Goal: Information Seeking & Learning: Learn about a topic

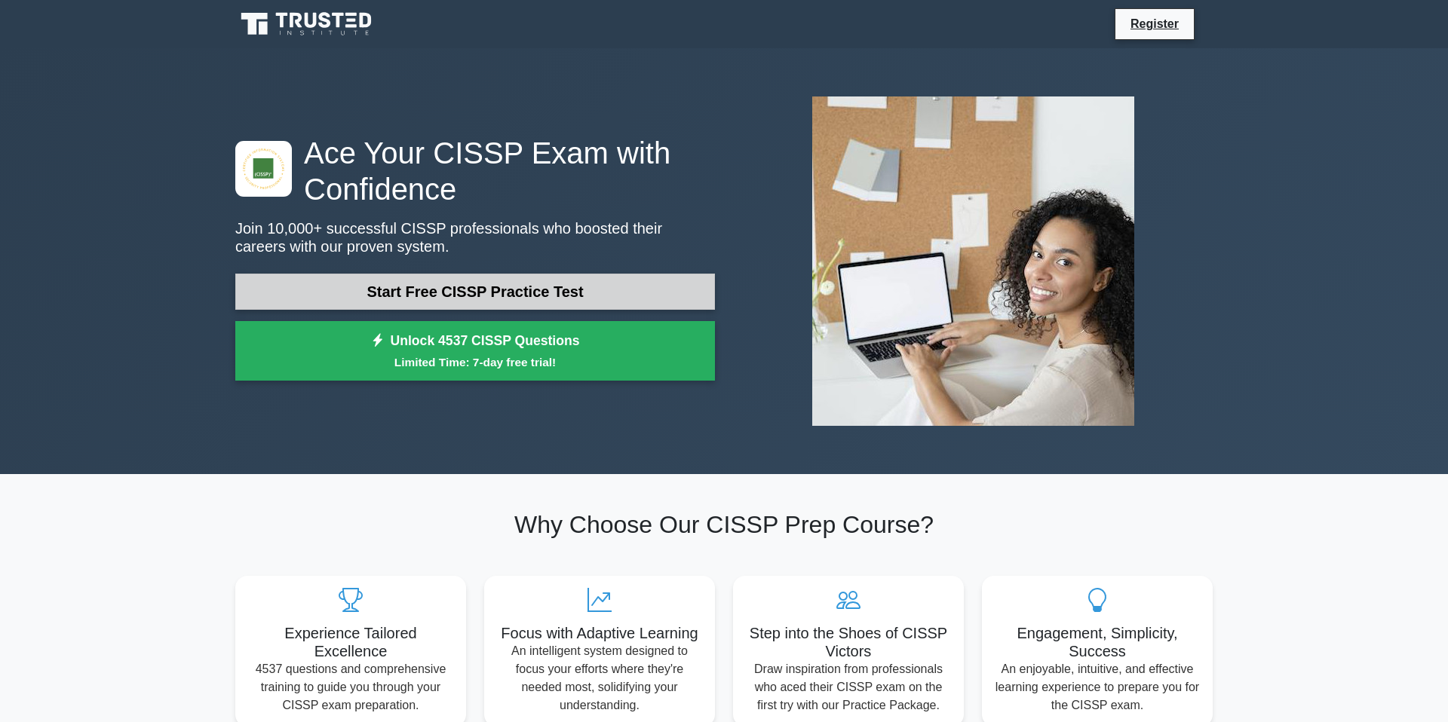
click at [589, 292] on link "Start Free CISSP Practice Test" at bounding box center [474, 292] width 479 height 36
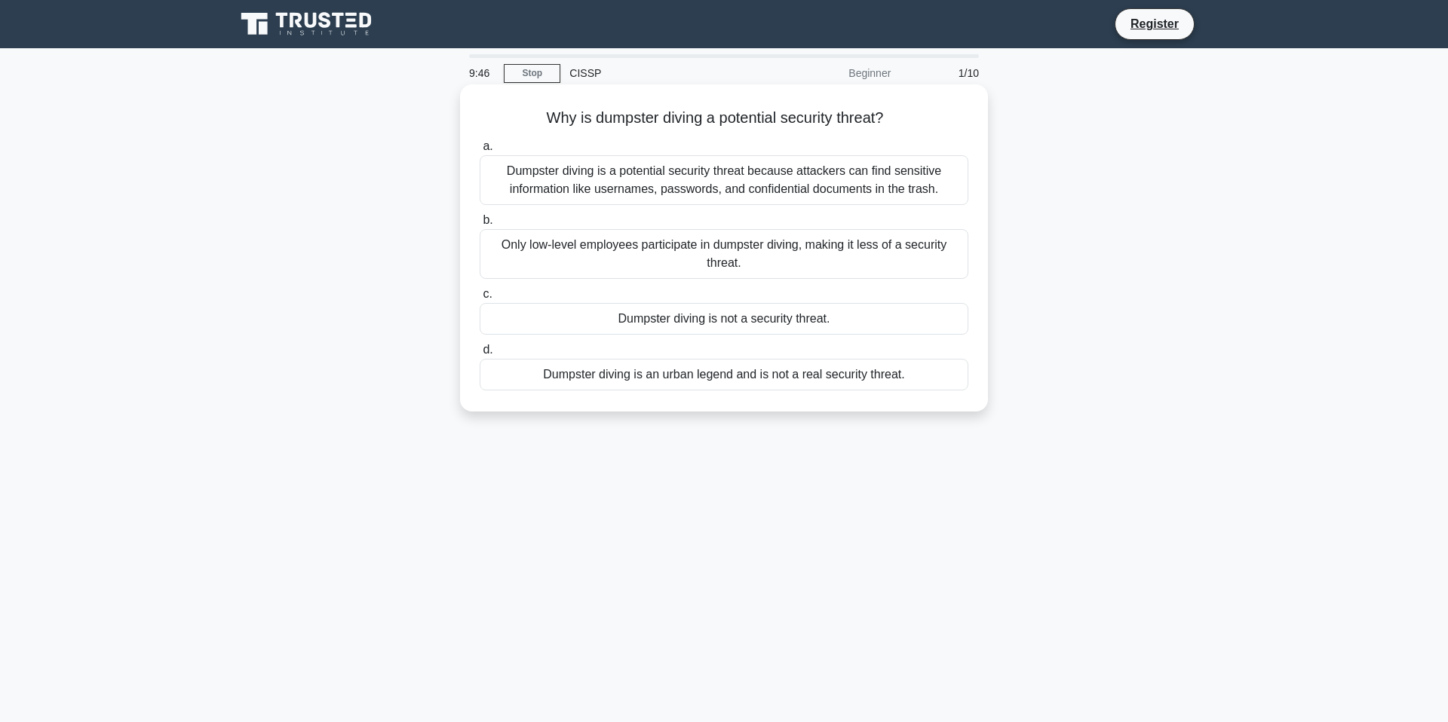
click at [672, 191] on div "Dumpster diving is a potential security threat because attackers can find sensi…" at bounding box center [723, 180] width 489 height 50
click at [479, 152] on input "a. Dumpster diving is a potential security threat because attackers can find se…" at bounding box center [479, 147] width 0 height 10
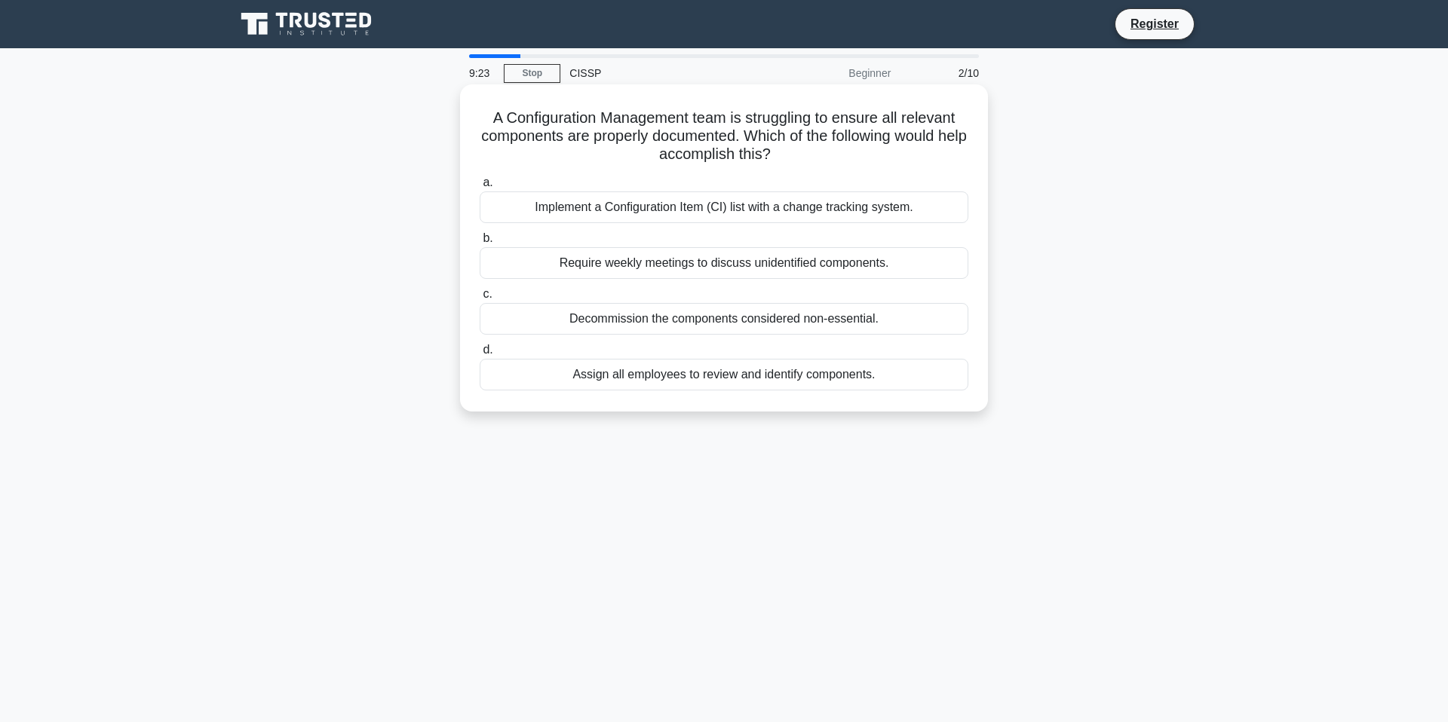
click at [629, 211] on div "Implement a Configuration Item (CI) list with a change tracking system." at bounding box center [723, 207] width 489 height 32
click at [479, 188] on input "a. Implement a Configuration Item (CI) list with a change tracking system." at bounding box center [479, 183] width 0 height 10
click at [648, 271] on div "To improve future response and recovery efforts" at bounding box center [723, 263] width 489 height 32
click at [479, 244] on input "b. To improve future response and recovery efforts" at bounding box center [479, 239] width 0 height 10
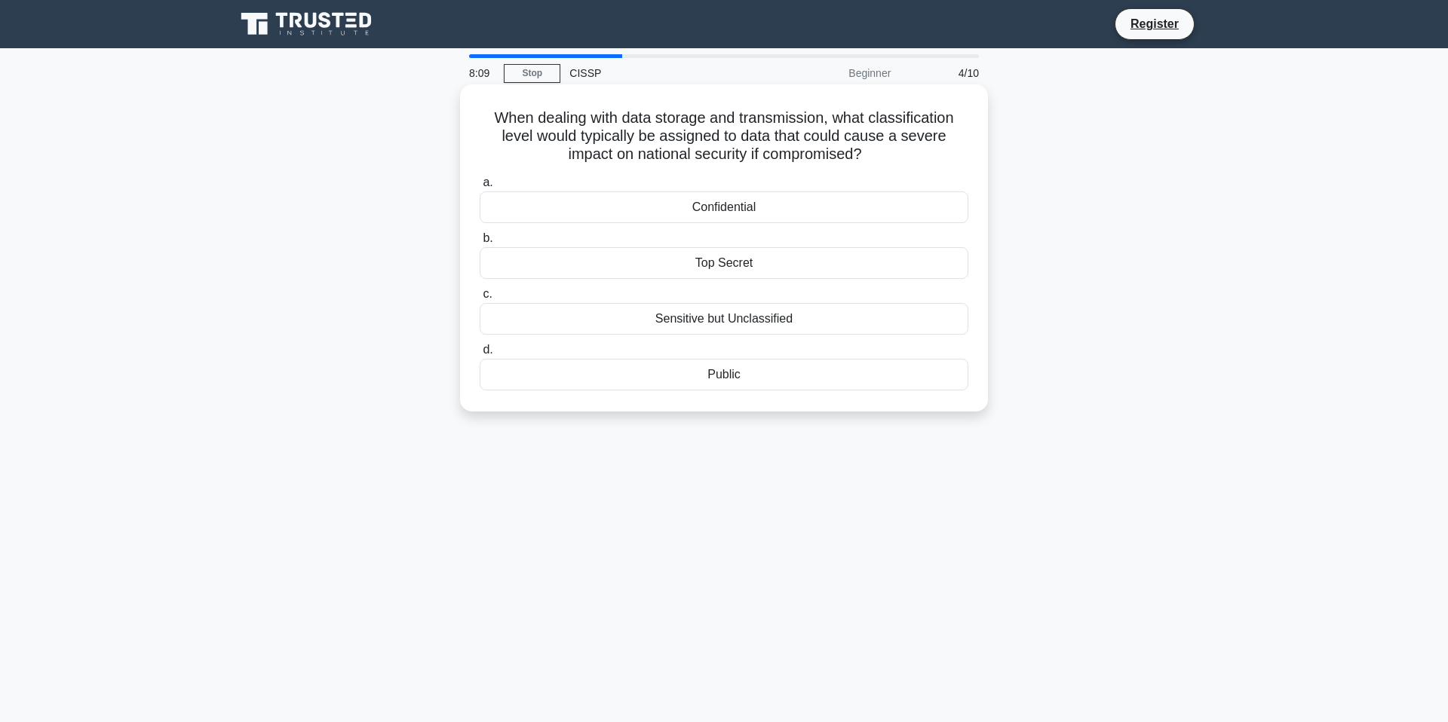
click at [762, 274] on div "Top Secret" at bounding box center [723, 263] width 489 height 32
click at [479, 244] on input "b. Top Secret" at bounding box center [479, 239] width 0 height 10
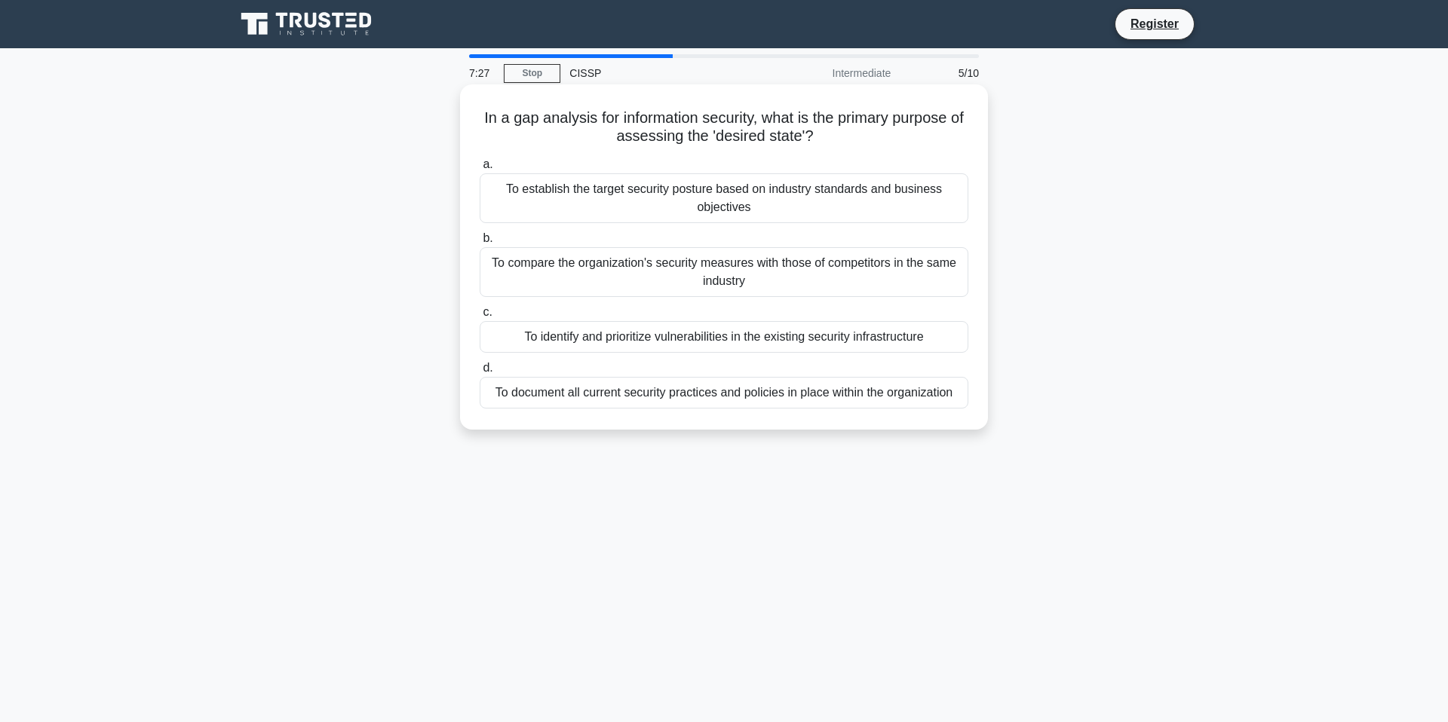
click at [691, 195] on div "To establish the target security posture based on industry standards and busine…" at bounding box center [723, 198] width 489 height 50
click at [479, 170] on input "a. To establish the target security posture based on industry standards and bus…" at bounding box center [479, 165] width 0 height 10
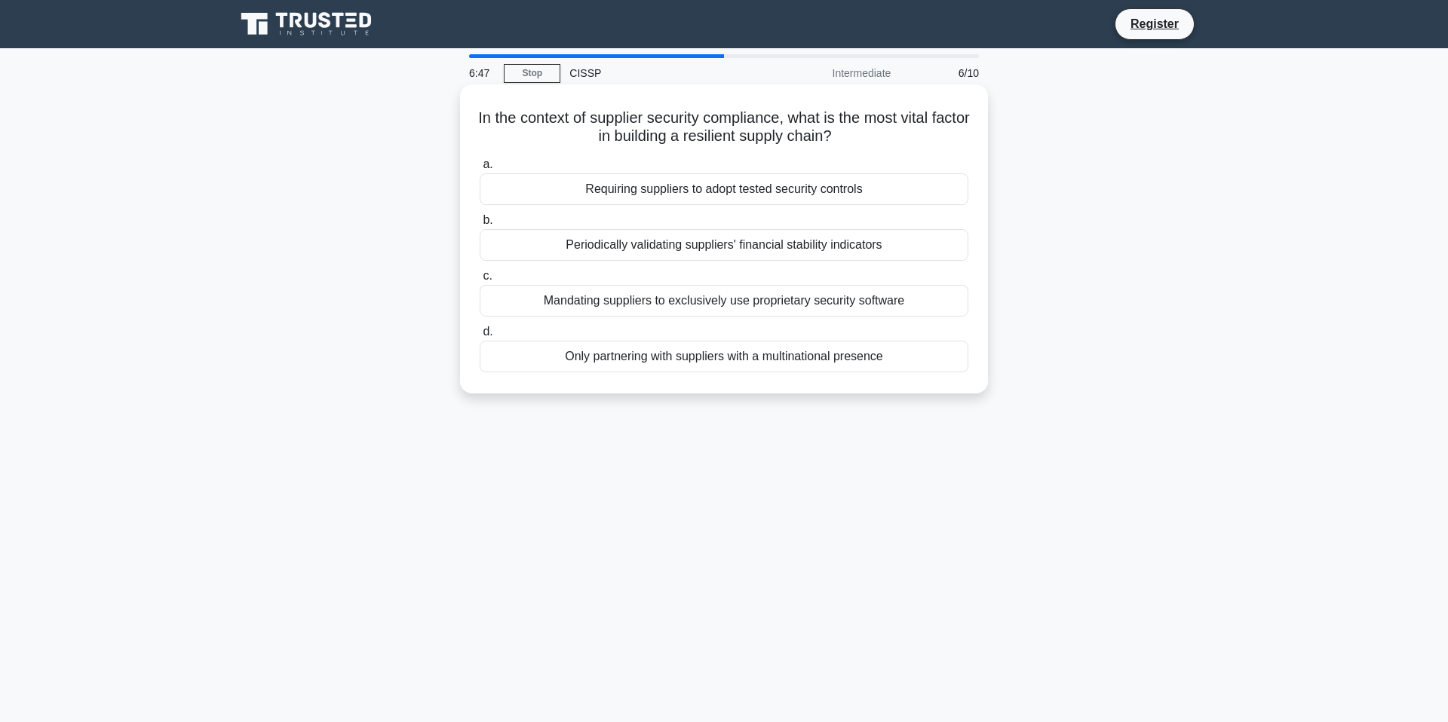
click at [718, 188] on div "Requiring suppliers to adopt tested security controls" at bounding box center [723, 189] width 489 height 32
click at [479, 170] on input "a. Requiring suppliers to adopt tested security controls" at bounding box center [479, 165] width 0 height 10
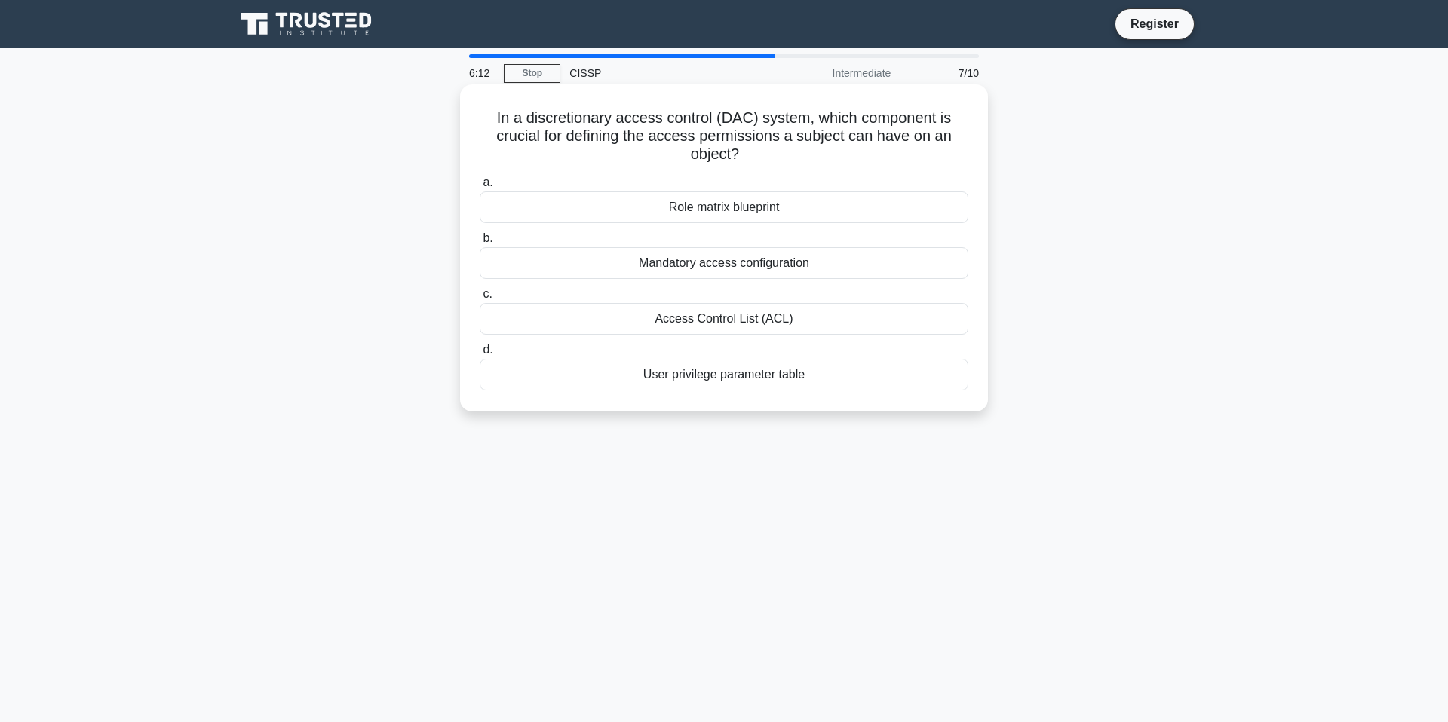
click at [740, 381] on div "User privilege parameter table" at bounding box center [723, 375] width 489 height 32
click at [479, 355] on input "d. User privilege parameter table" at bounding box center [479, 350] width 0 height 10
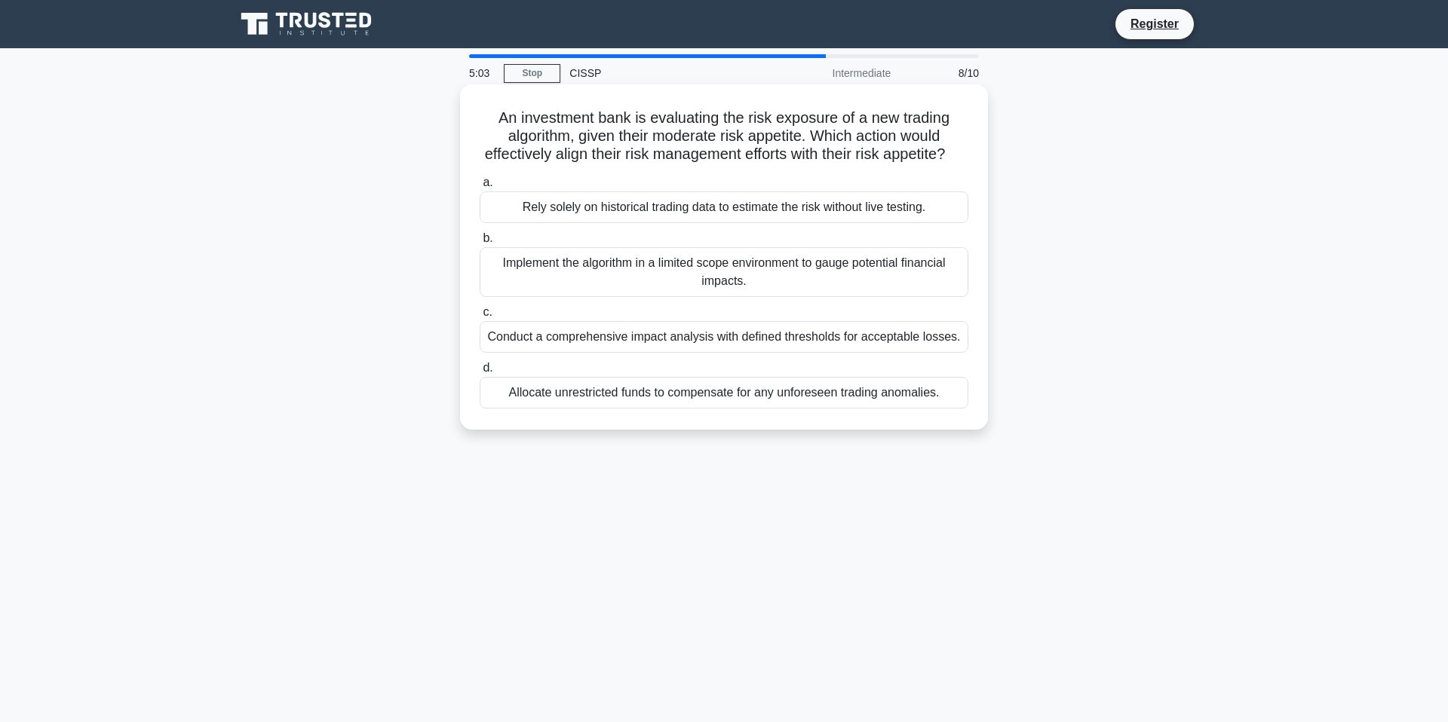
click at [684, 280] on div "Implement the algorithm in a limited scope environment to gauge potential finan…" at bounding box center [723, 272] width 489 height 50
click at [479, 244] on input "b. Implement the algorithm in a limited scope environment to gauge potential fi…" at bounding box center [479, 239] width 0 height 10
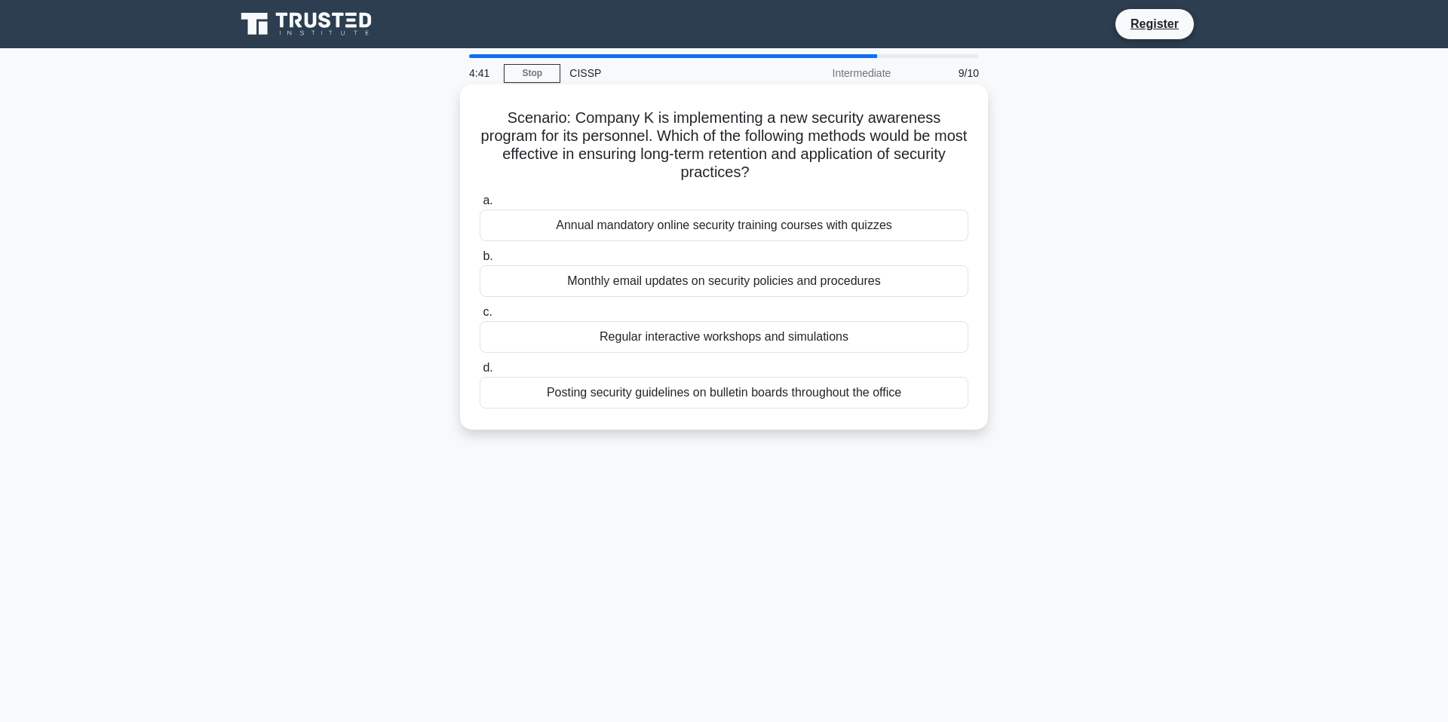
click at [605, 211] on div "Annual mandatory online security training courses with quizzes" at bounding box center [723, 226] width 489 height 32
click at [479, 206] on input "a. Annual mandatory online security training courses with quizzes" at bounding box center [479, 201] width 0 height 10
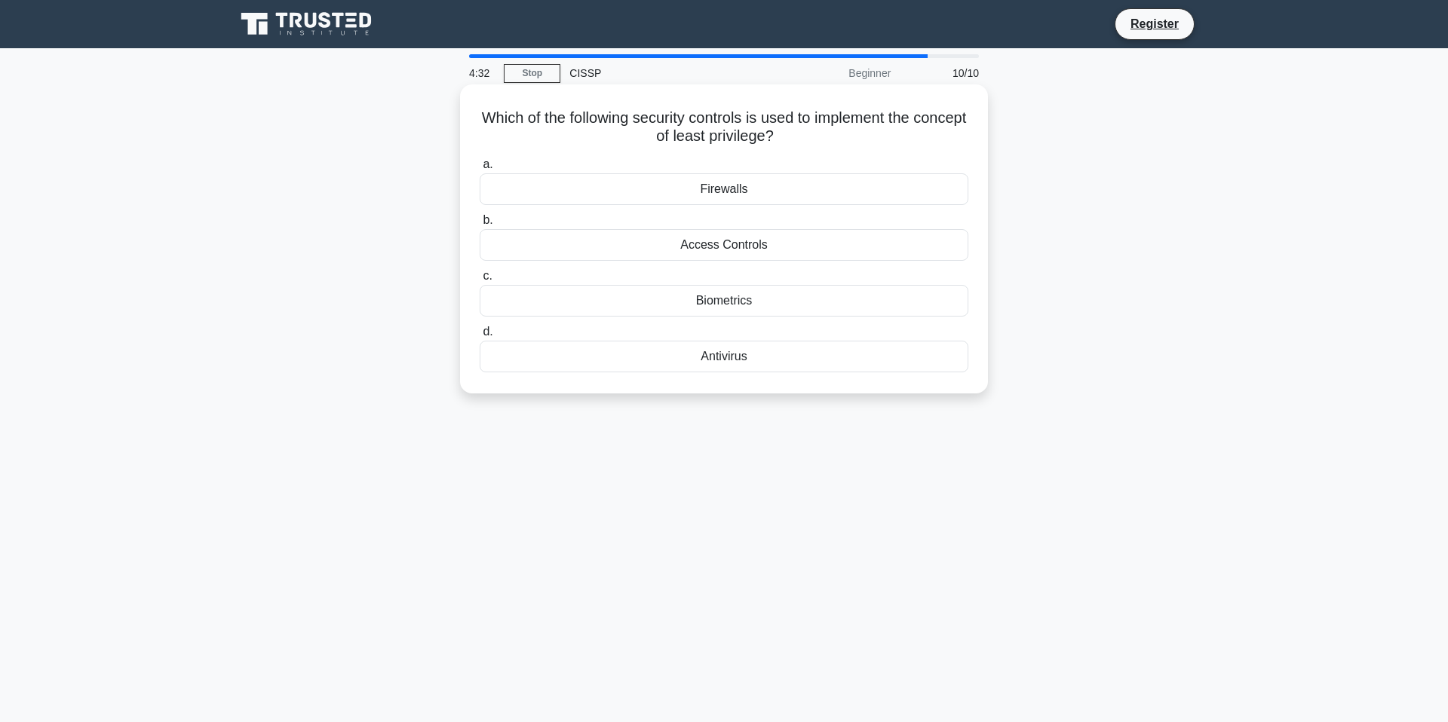
click at [676, 244] on div "Access Controls" at bounding box center [723, 245] width 489 height 32
click at [479, 225] on input "b. Access Controls" at bounding box center [479, 221] width 0 height 10
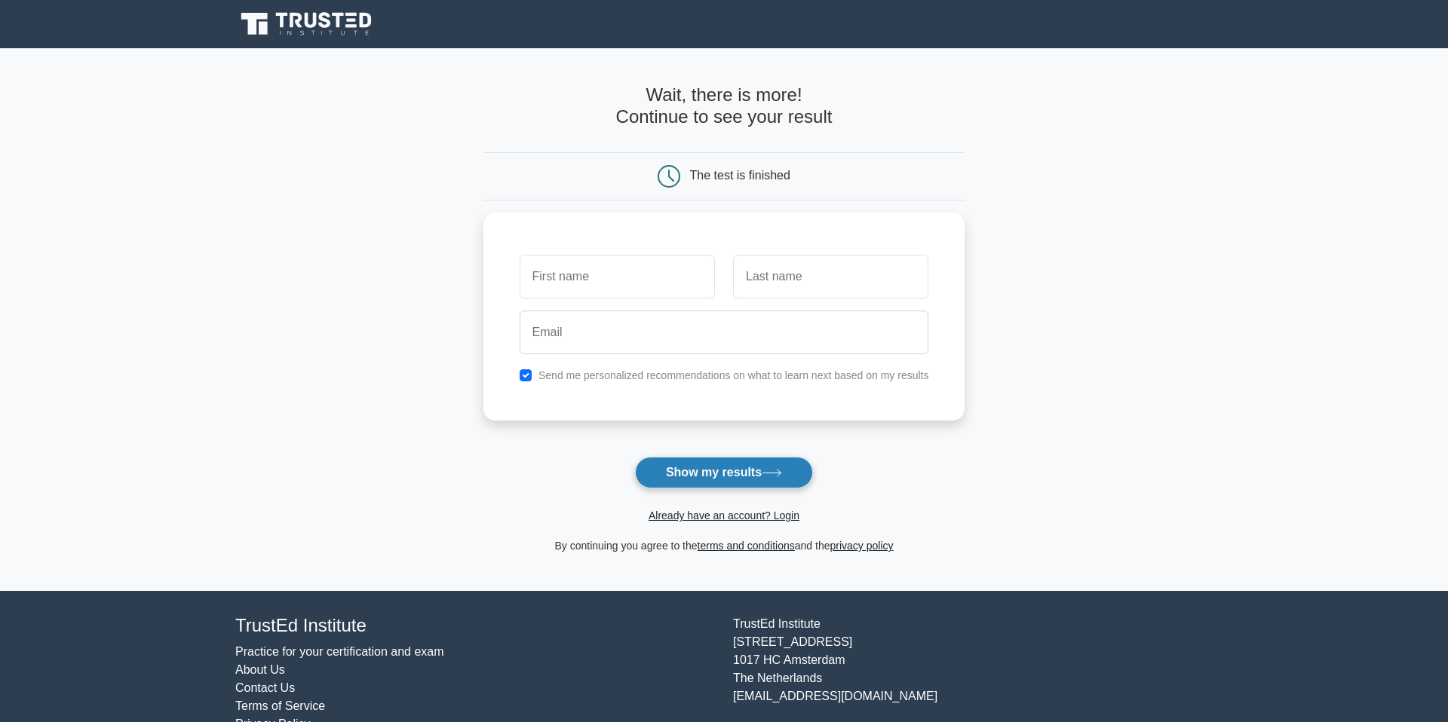
click at [753, 479] on button "Show my results" at bounding box center [724, 473] width 178 height 32
click at [896, 435] on form "Wait, there is more! Continue to see your result The test is finished and the" at bounding box center [724, 319] width 482 height 470
click at [630, 277] on input "text" at bounding box center [616, 273] width 195 height 44
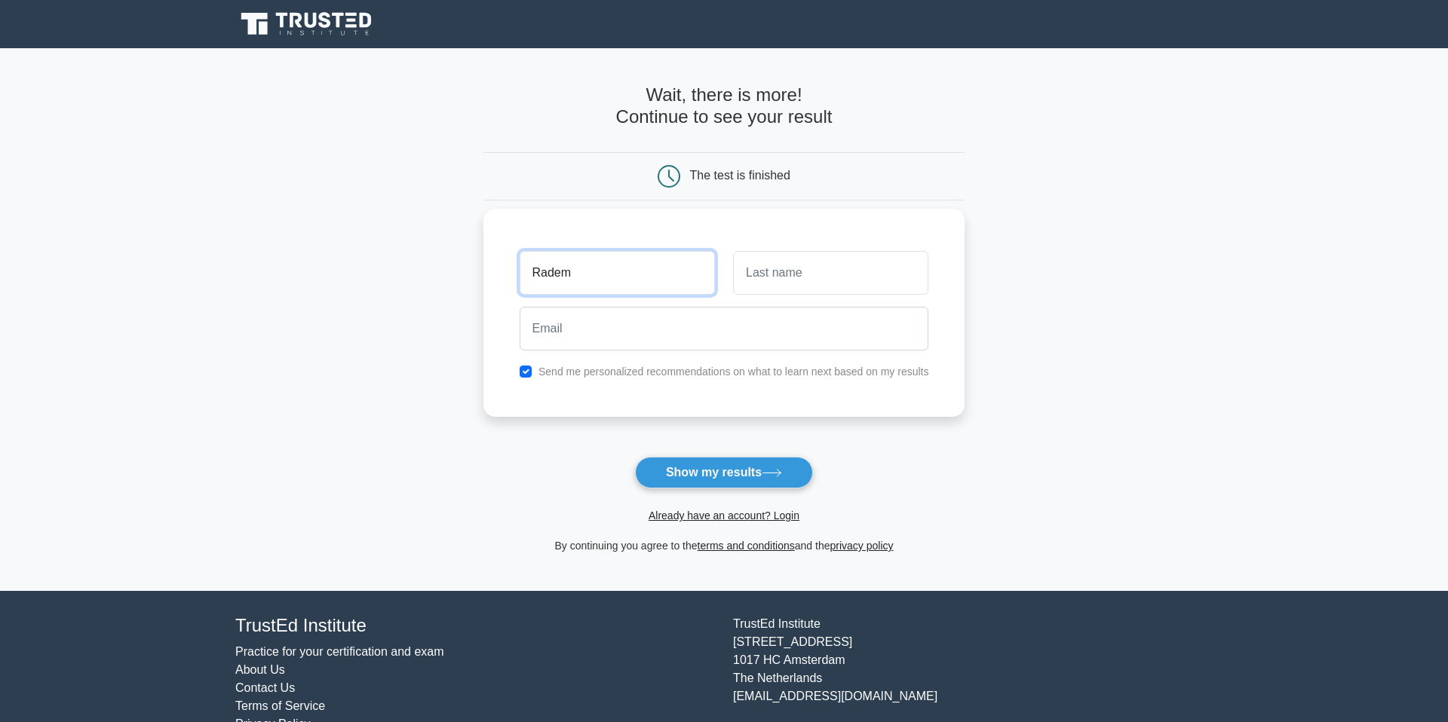
click at [604, 280] on input "Radem" at bounding box center [616, 273] width 195 height 44
type input "Rad"
type input "O"
type input "ek"
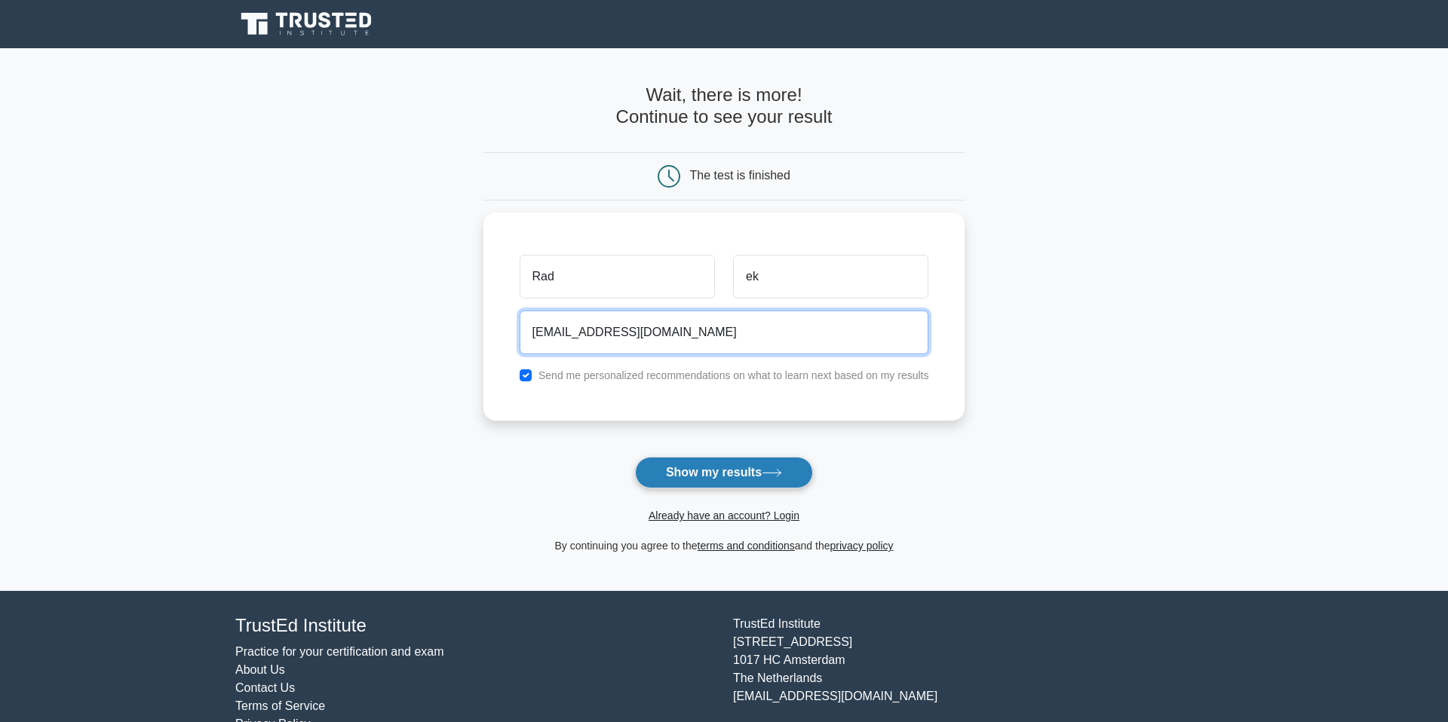
type input "radek@ostoj.ski"
click at [716, 470] on button "Show my results" at bounding box center [724, 473] width 178 height 32
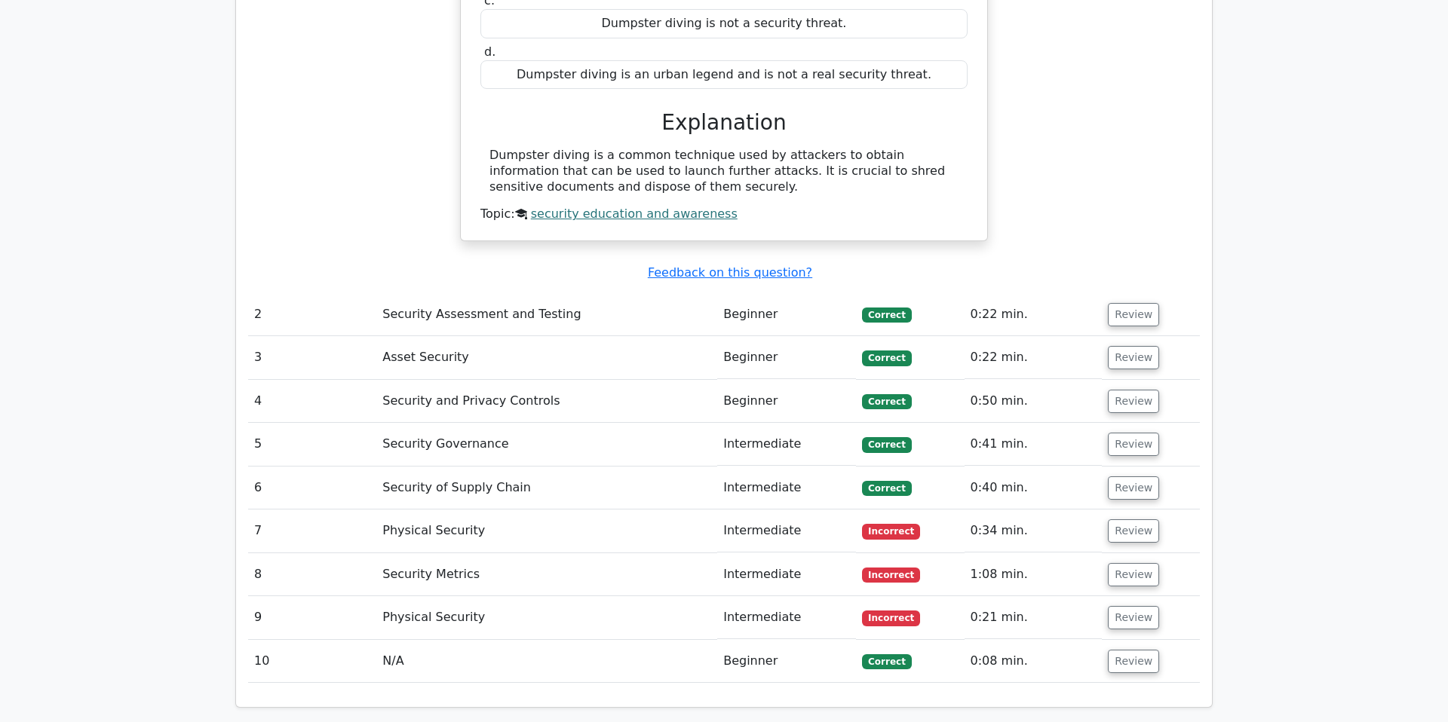
scroll to position [1595, 0]
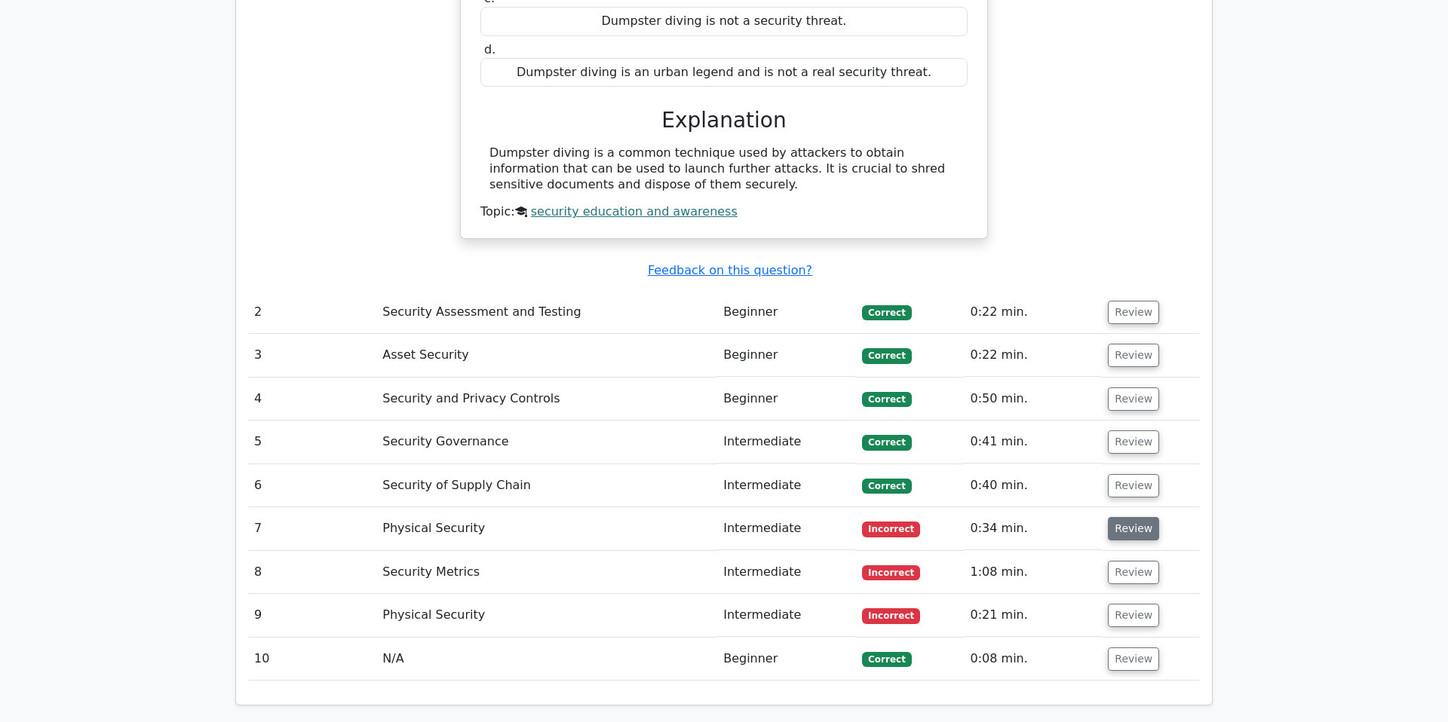
click at [1127, 517] on button "Review" at bounding box center [1133, 528] width 51 height 23
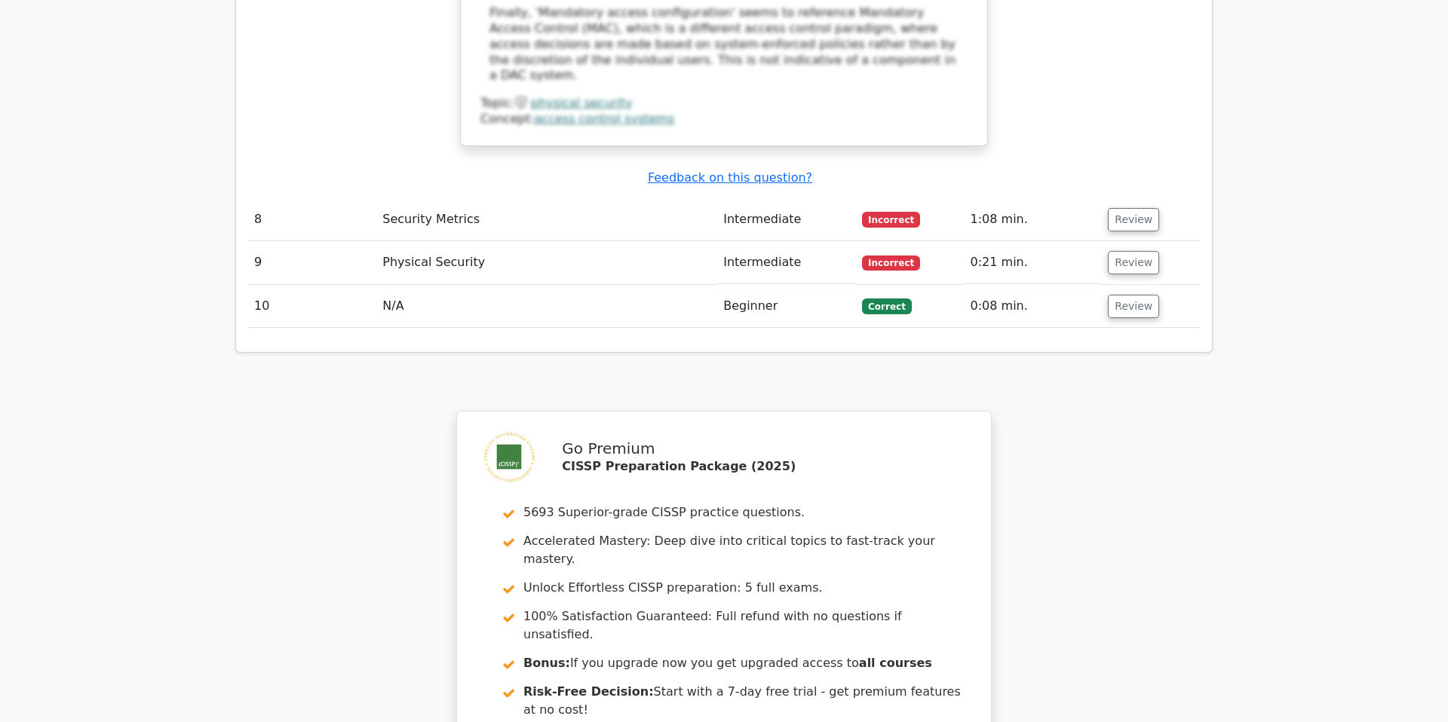
scroll to position [2727, 0]
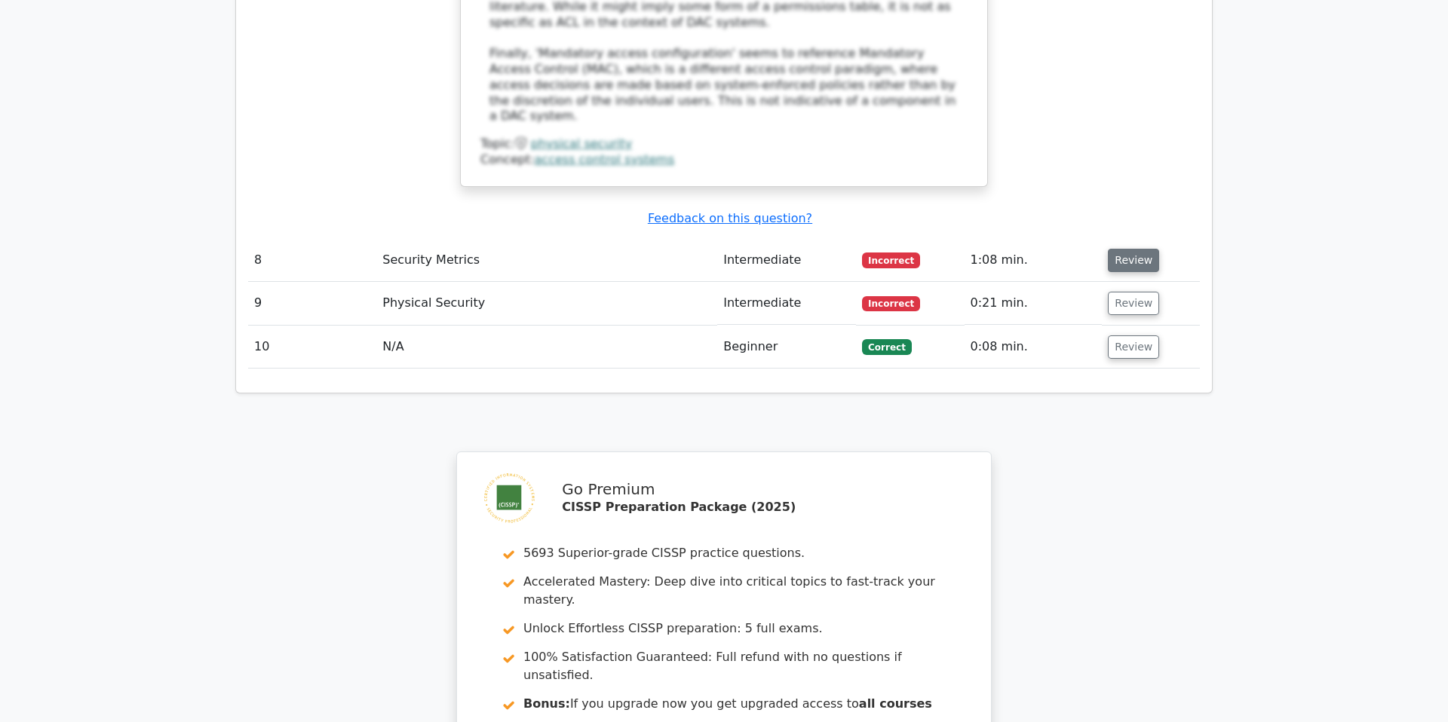
click at [1131, 249] on button "Review" at bounding box center [1133, 260] width 51 height 23
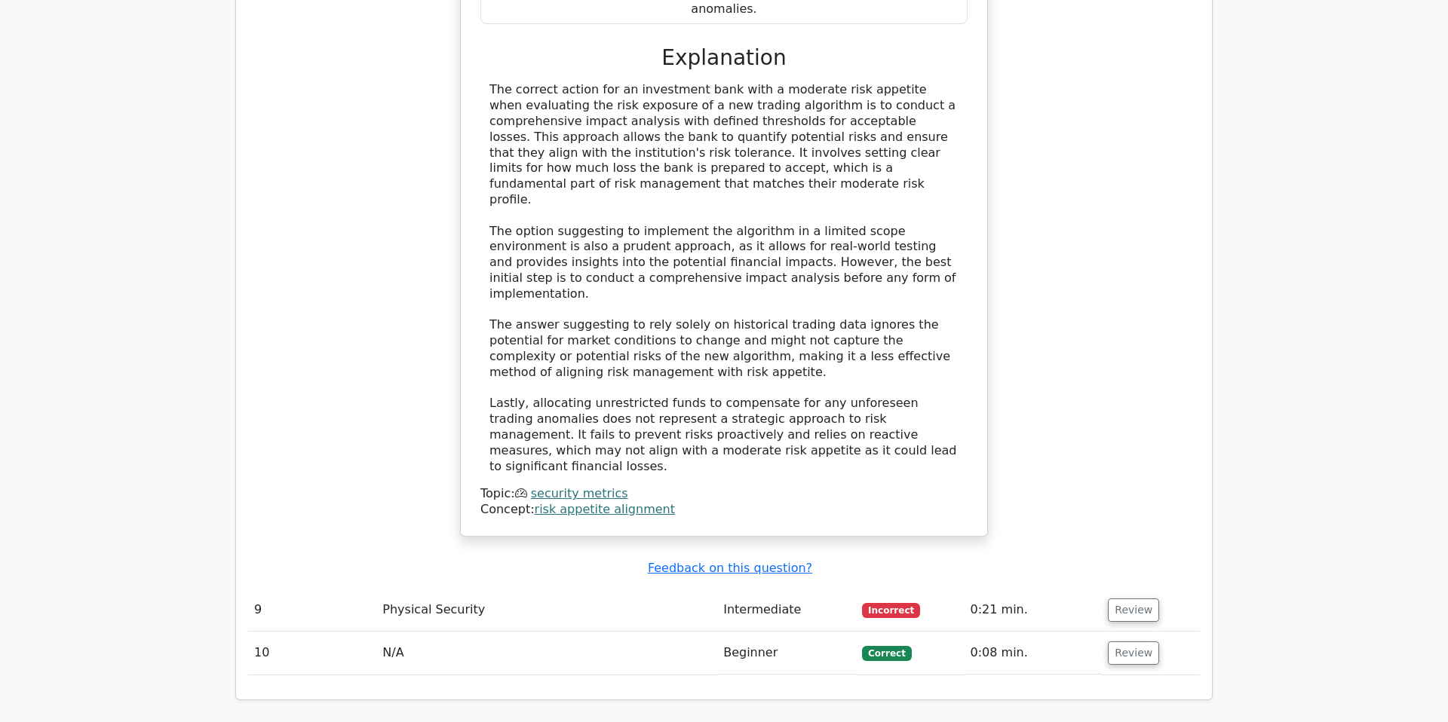
scroll to position [3337, 0]
click at [1143, 598] on button "Review" at bounding box center [1133, 609] width 51 height 23
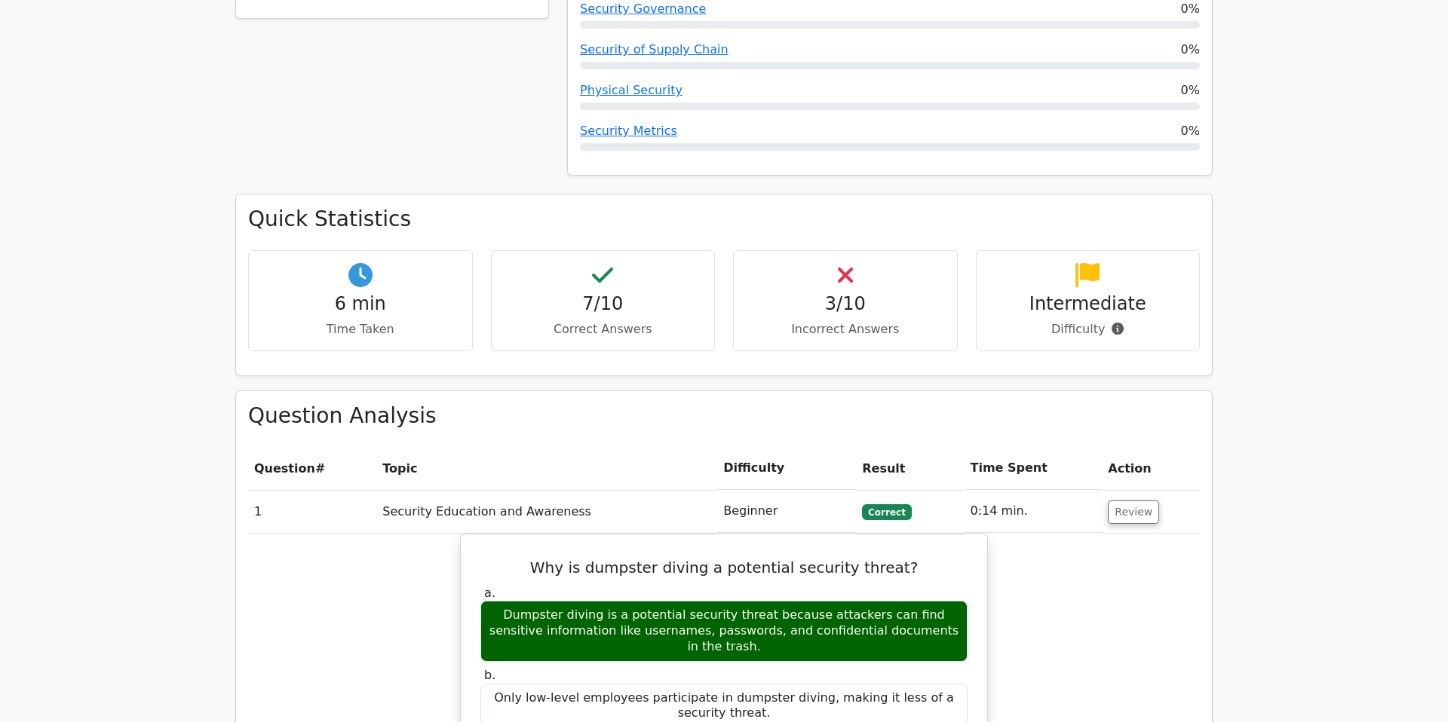
scroll to position [0, 0]
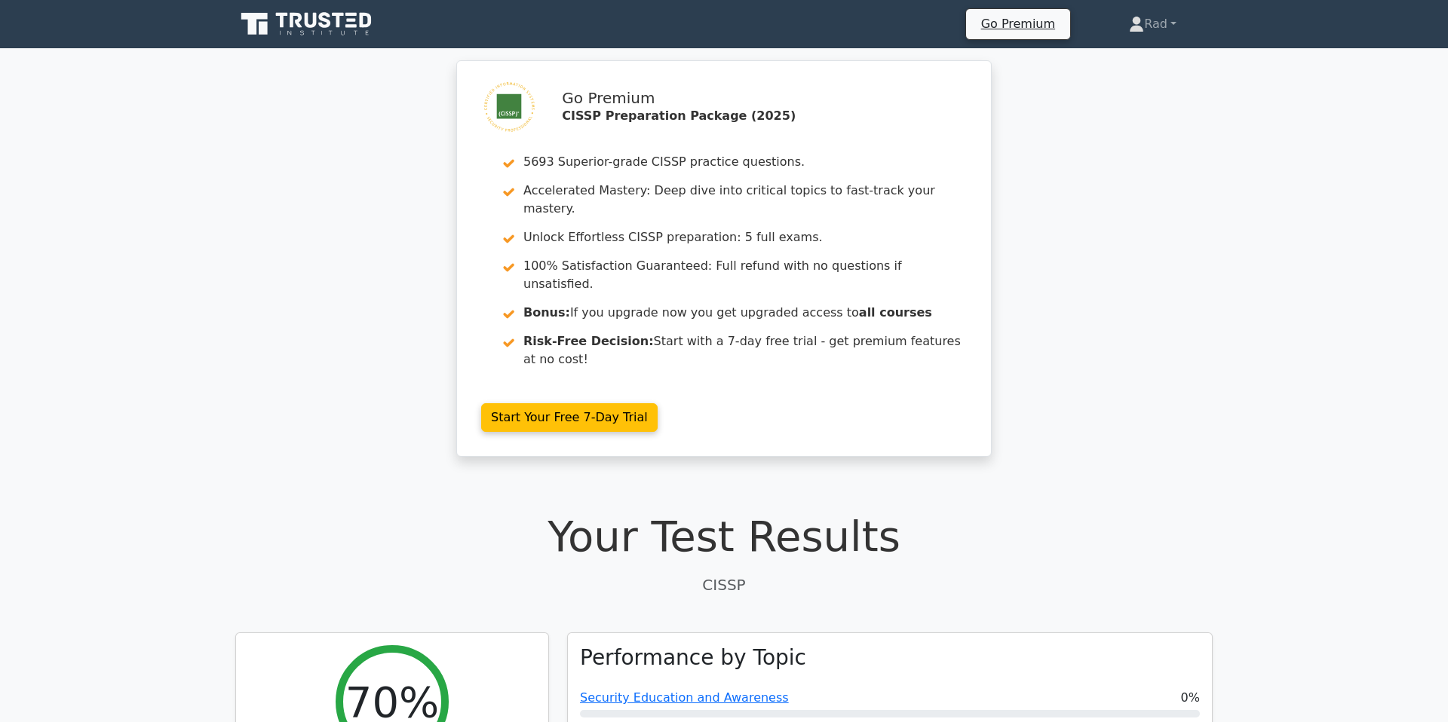
click at [314, 21] on icon at bounding box center [311, 20] width 12 height 15
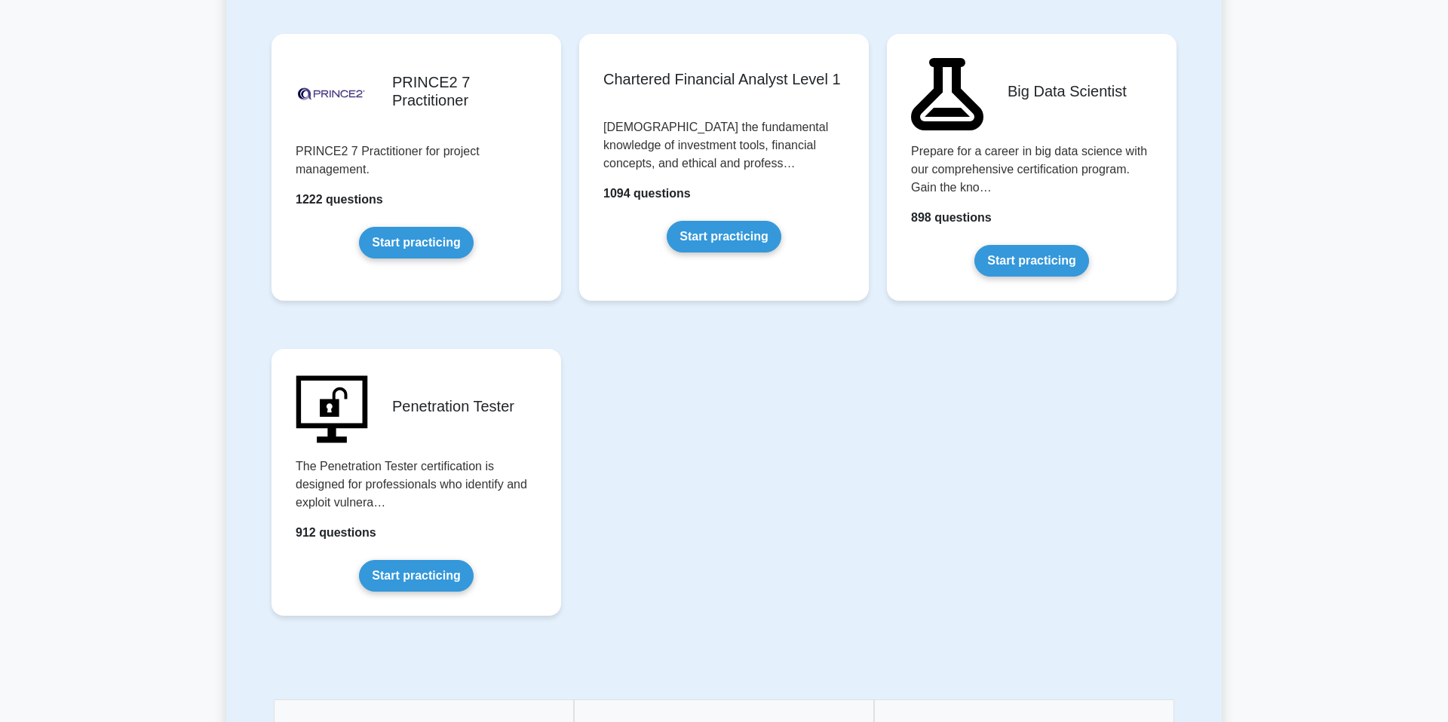
scroll to position [3155, 0]
